Goal: Task Accomplishment & Management: Use online tool/utility

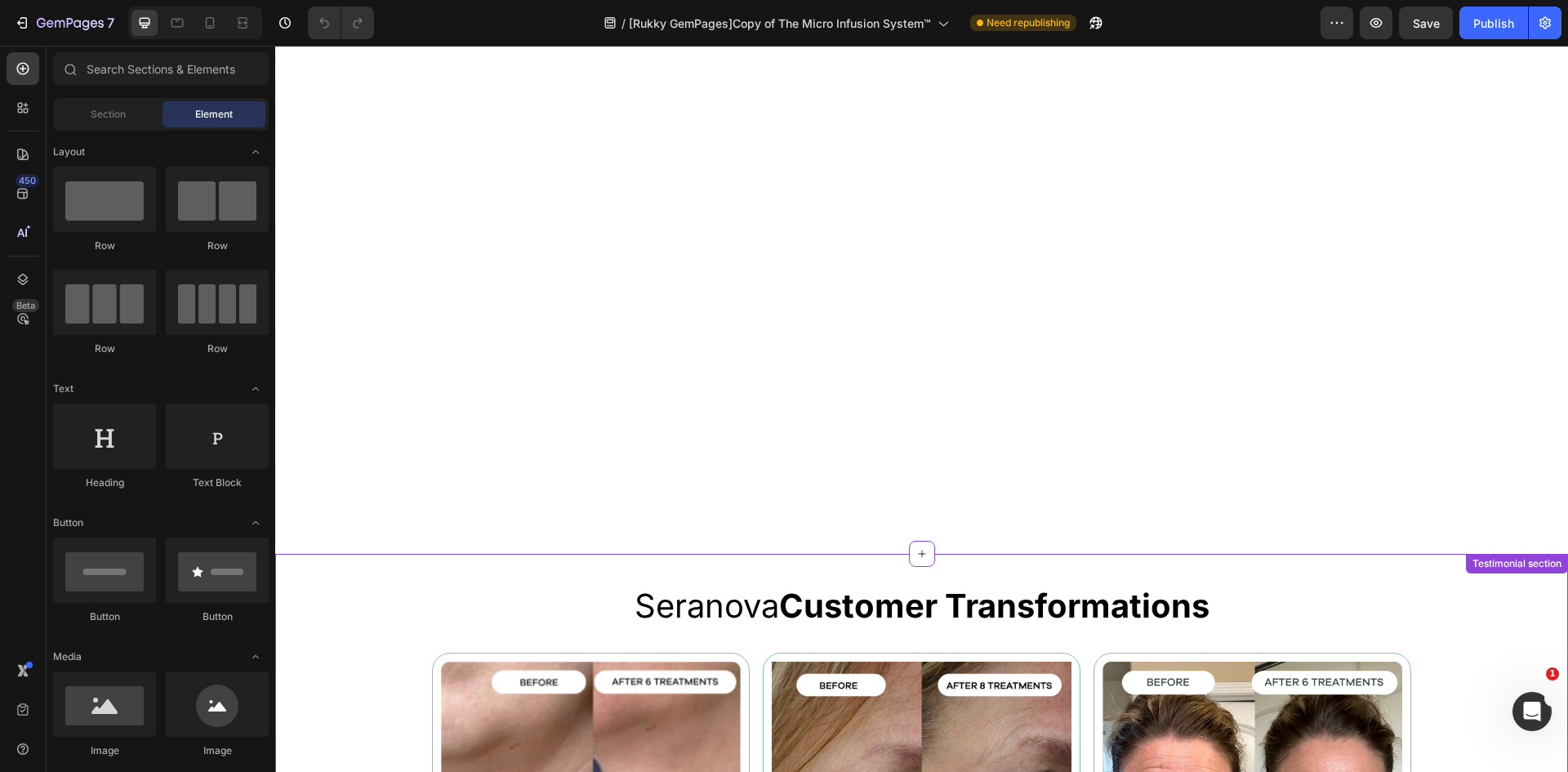
scroll to position [942, 0]
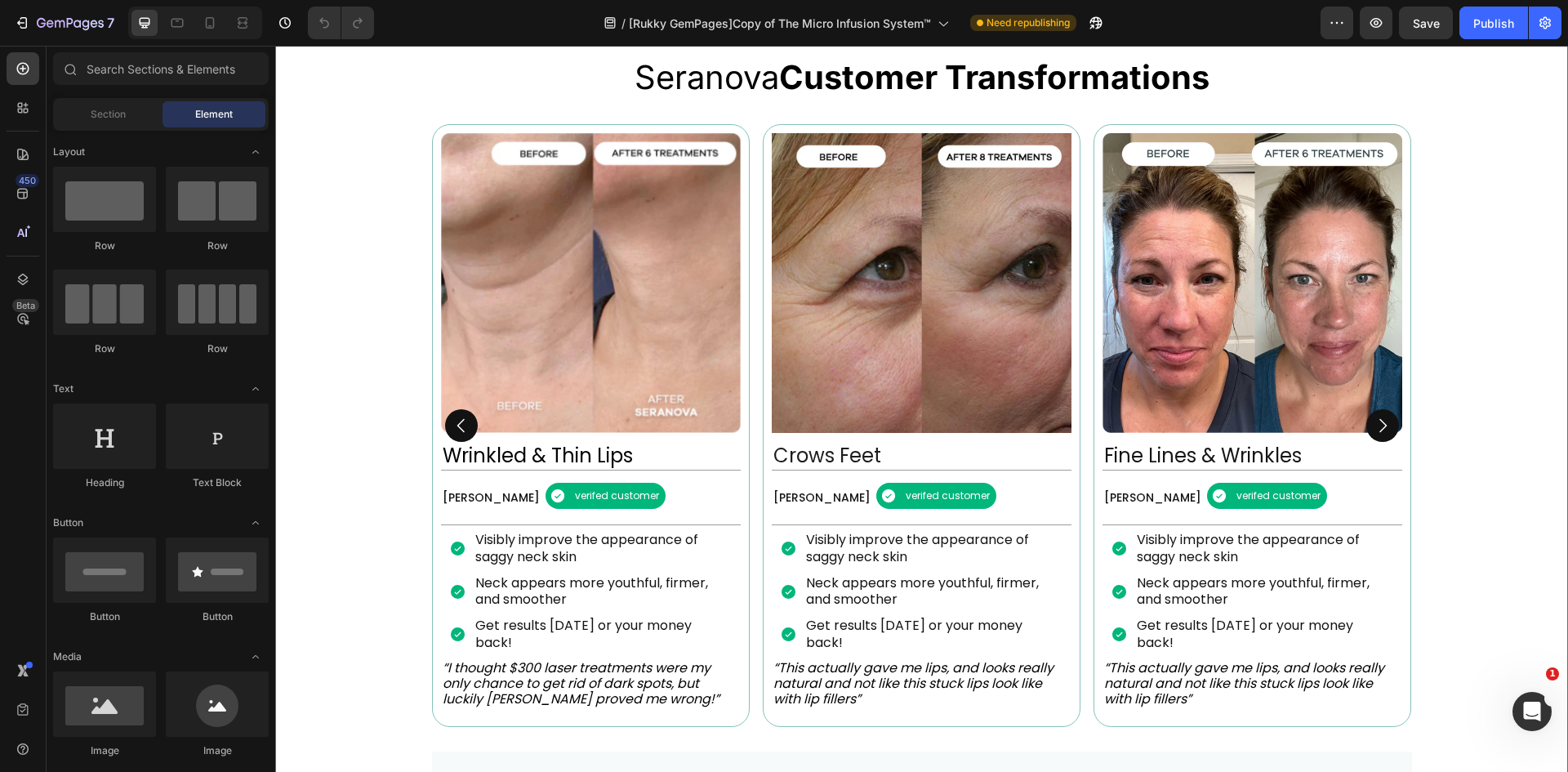
click at [748, 345] on div "Image Wrinkled & Thin Lips Heading Patricia R Text Block verifed customer Item …" at bounding box center [921, 425] width 980 height 604
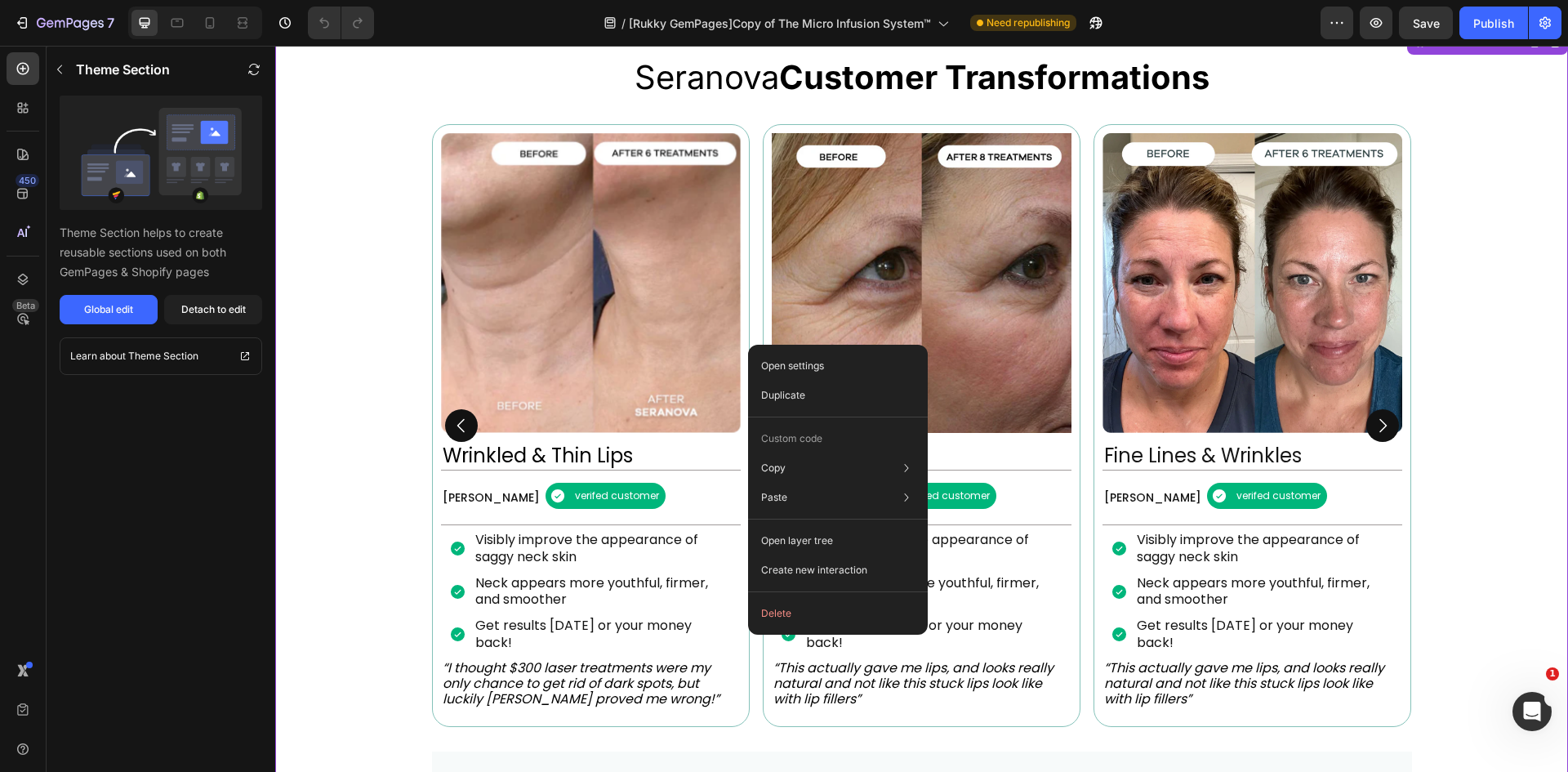
click at [751, 325] on div "Image Wrinkled & Thin Lips Heading Patricia R Text Block verifed customer Item …" at bounding box center [921, 425] width 980 height 604
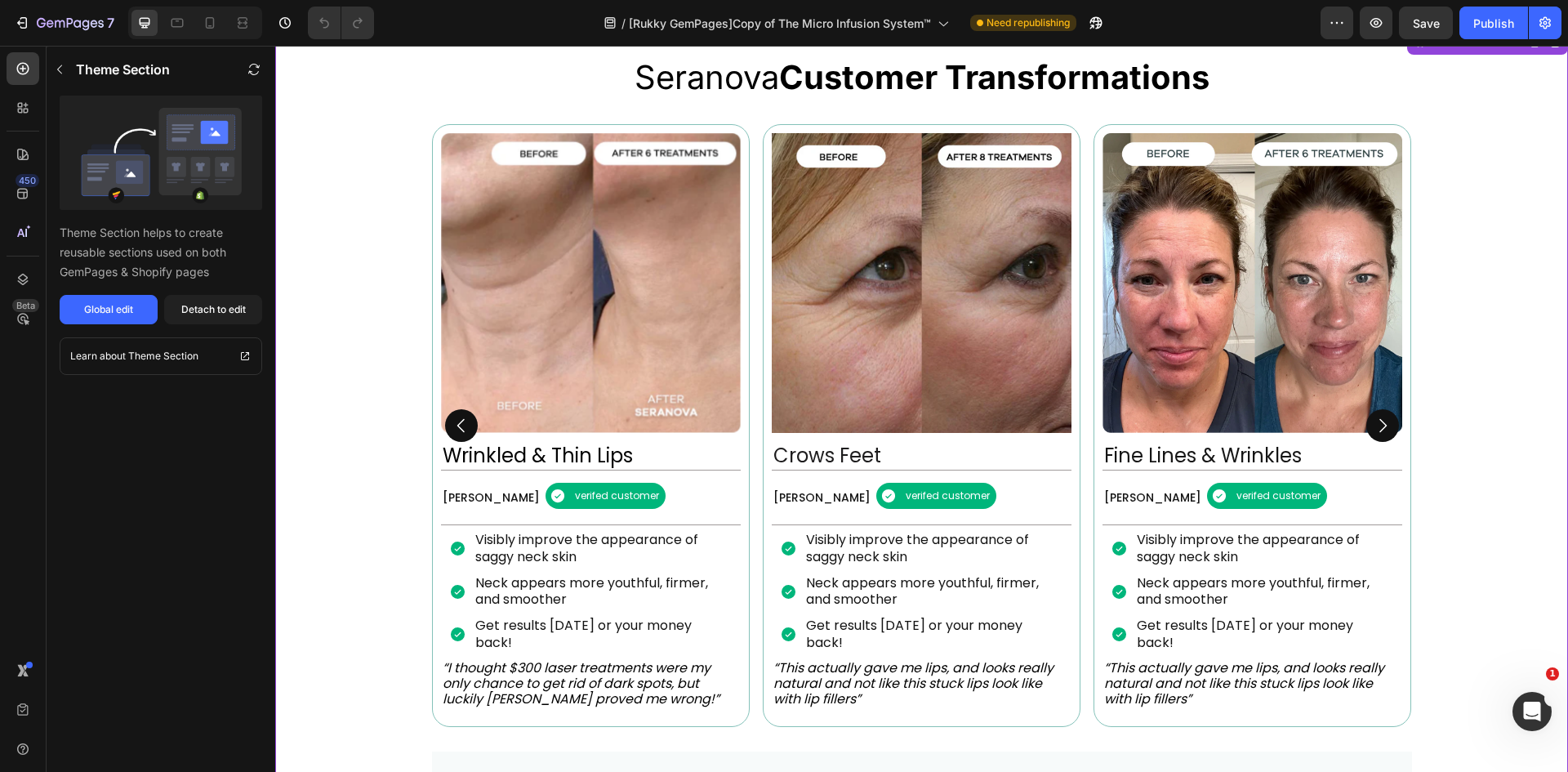
click at [453, 282] on img at bounding box center [591, 283] width 299 height 300
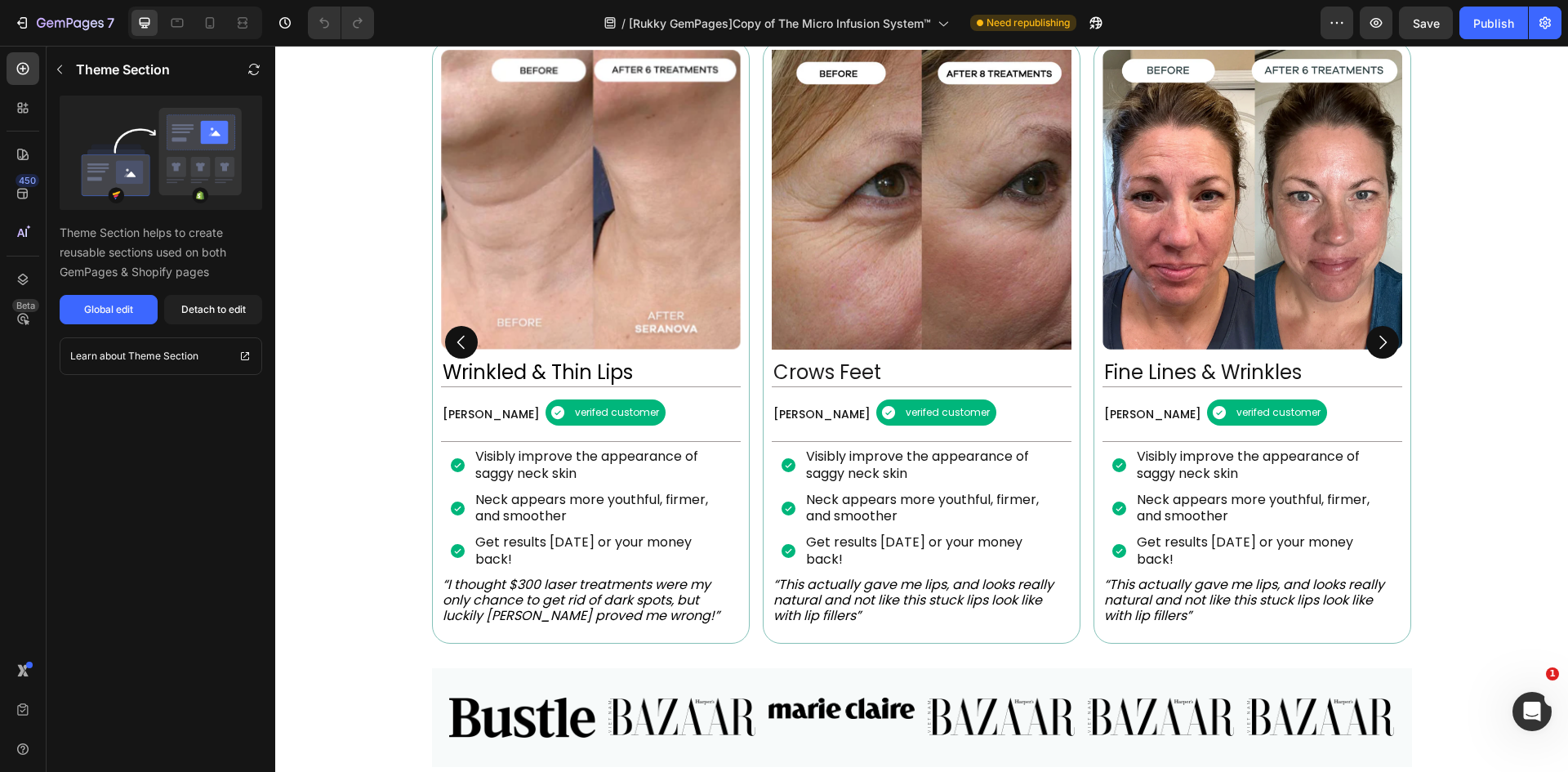
scroll to position [710, 0]
